Goal: Book appointment/travel/reservation

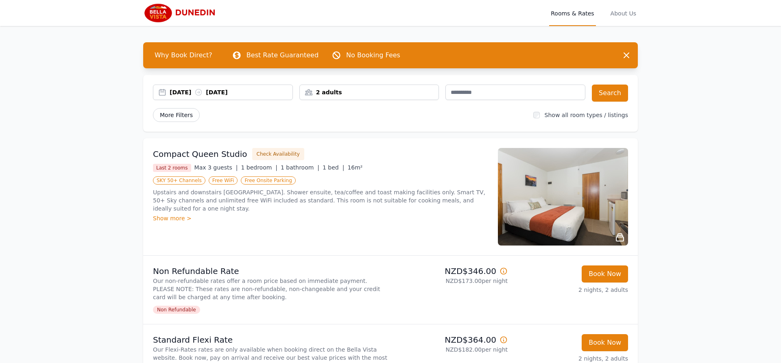
click at [178, 114] on span "More Filters" at bounding box center [176, 115] width 47 height 14
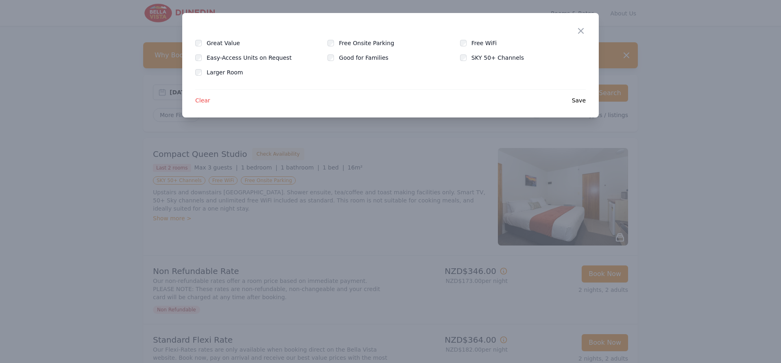
click at [579, 26] on div "Close" at bounding box center [587, 26] width 23 height 26
click at [577, 33] on icon "button" at bounding box center [581, 31] width 10 height 10
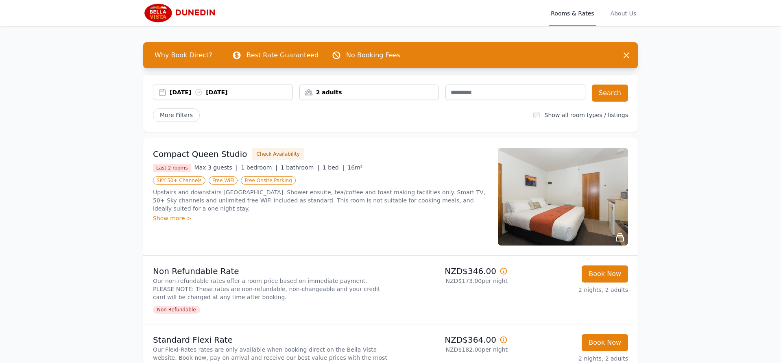
click at [317, 95] on div "2 adults" at bounding box center [369, 92] width 139 height 8
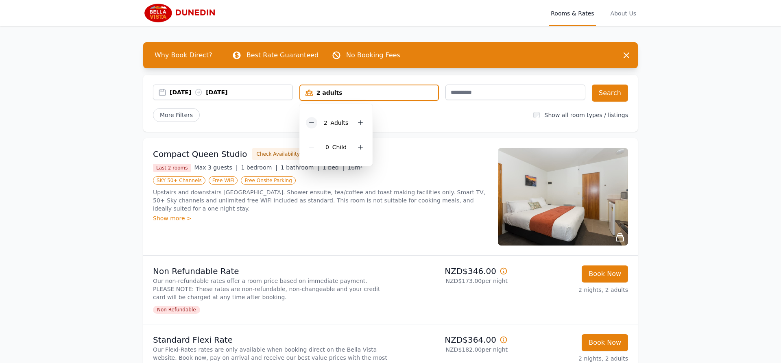
click at [315, 124] on icon at bounding box center [311, 123] width 7 height 7
click at [413, 119] on div "More Filters" at bounding box center [340, 115] width 374 height 14
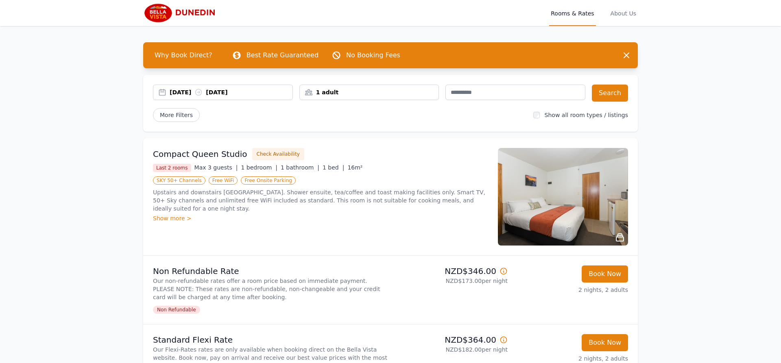
click at [553, 116] on div "Show all room types / listings" at bounding box center [580, 115] width 95 height 8
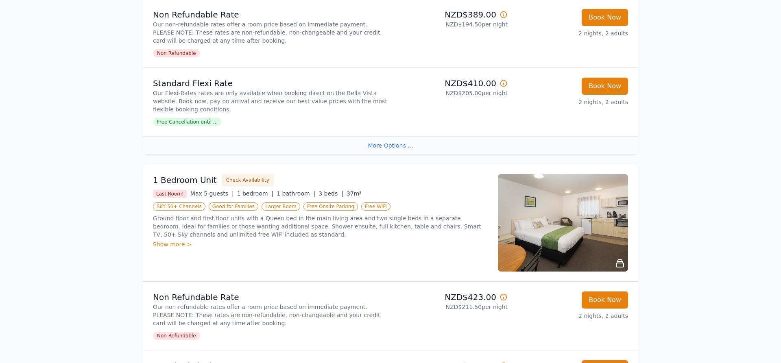
scroll to position [394, 0]
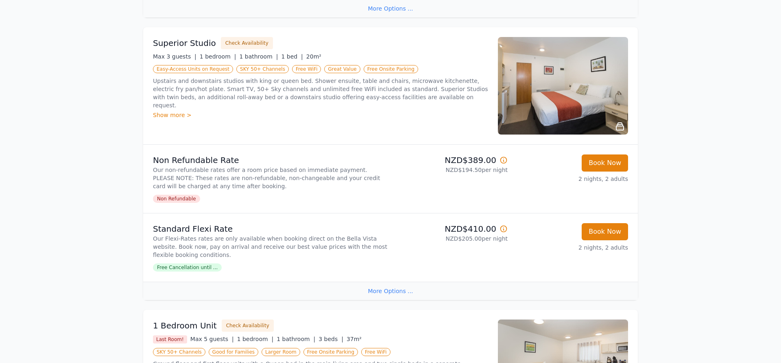
click at [392, 294] on div "More Options ..." at bounding box center [390, 291] width 495 height 18
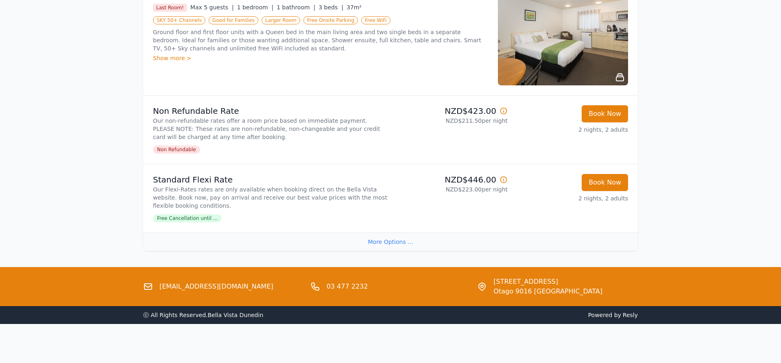
click at [397, 244] on div "More Options ..." at bounding box center [390, 242] width 495 height 18
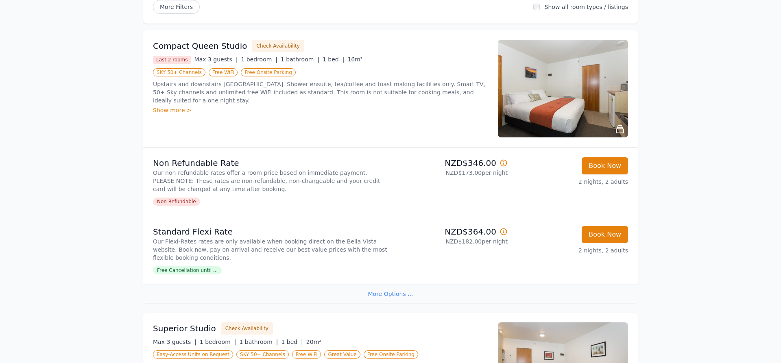
scroll to position [0, 0]
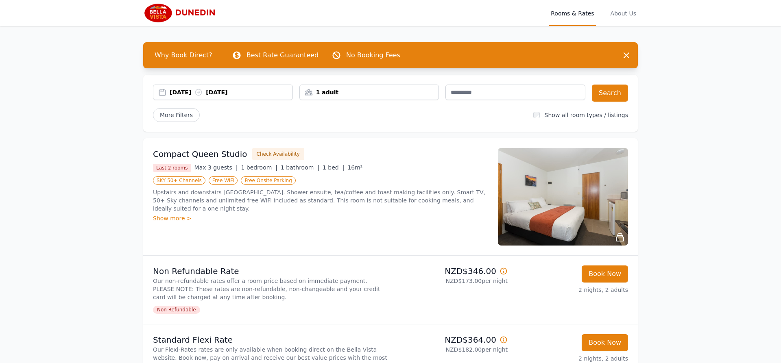
click at [335, 91] on div "1 adult" at bounding box center [369, 92] width 139 height 8
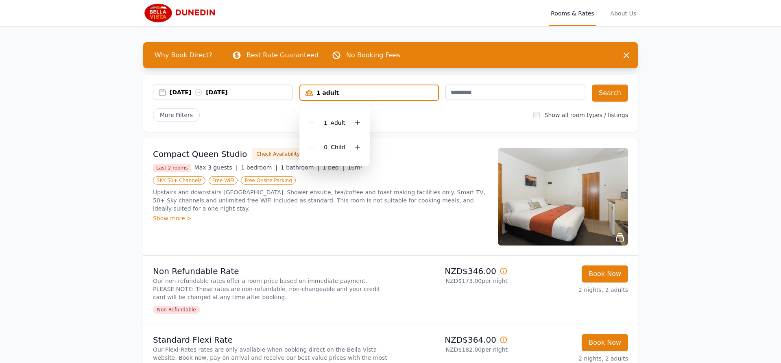
click at [335, 91] on div "1 adult" at bounding box center [369, 93] width 138 height 8
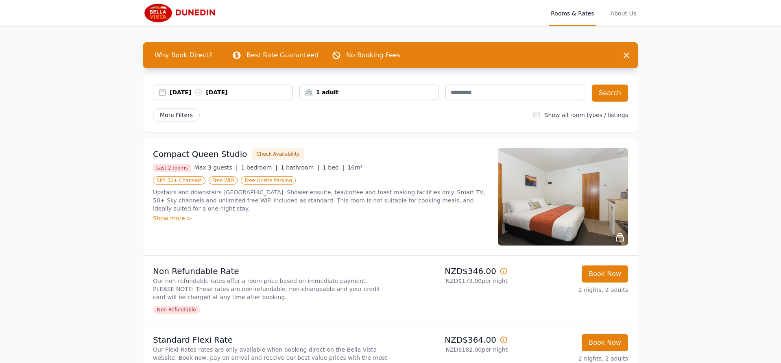
click at [180, 118] on span "More Filters" at bounding box center [176, 115] width 47 height 14
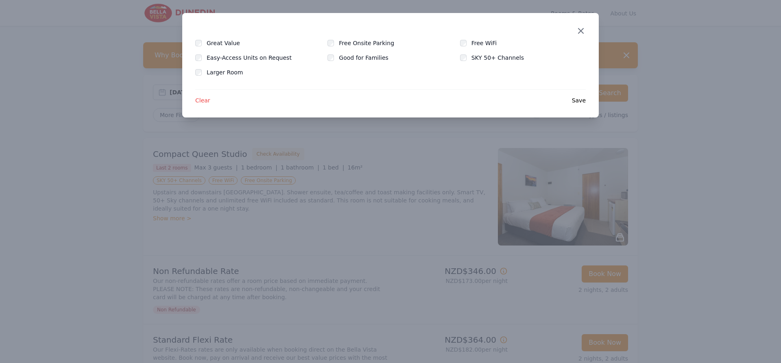
click at [582, 31] on icon "button" at bounding box center [580, 30] width 5 height 5
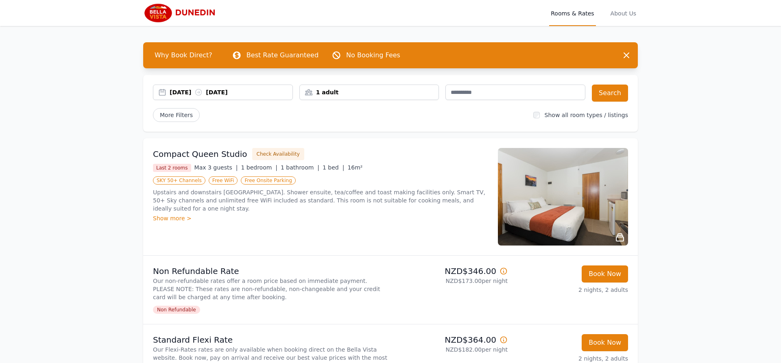
click at [243, 96] on div "[DATE] [DATE]" at bounding box center [231, 92] width 123 height 8
